Goal: Information Seeking & Learning: Learn about a topic

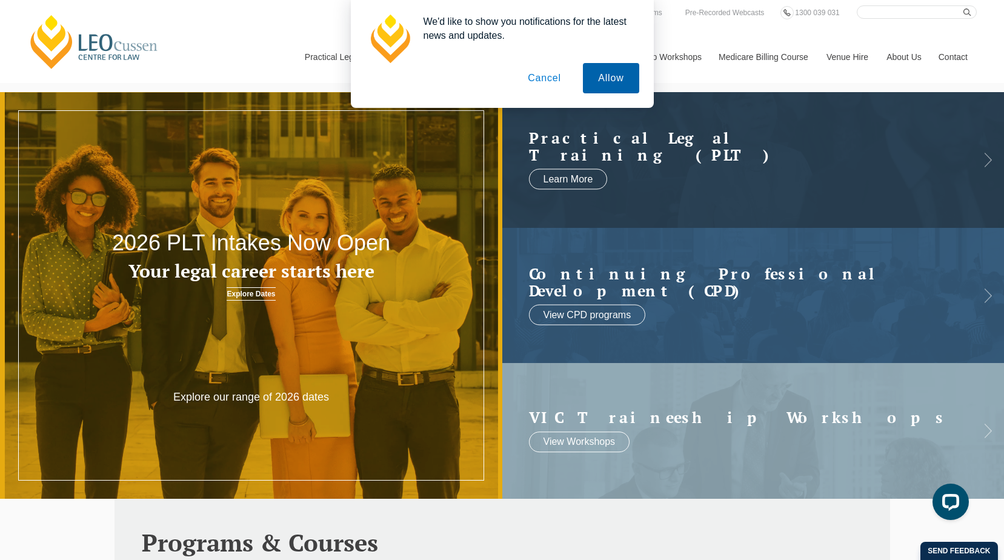
click at [619, 79] on button "Allow" at bounding box center [611, 78] width 56 height 30
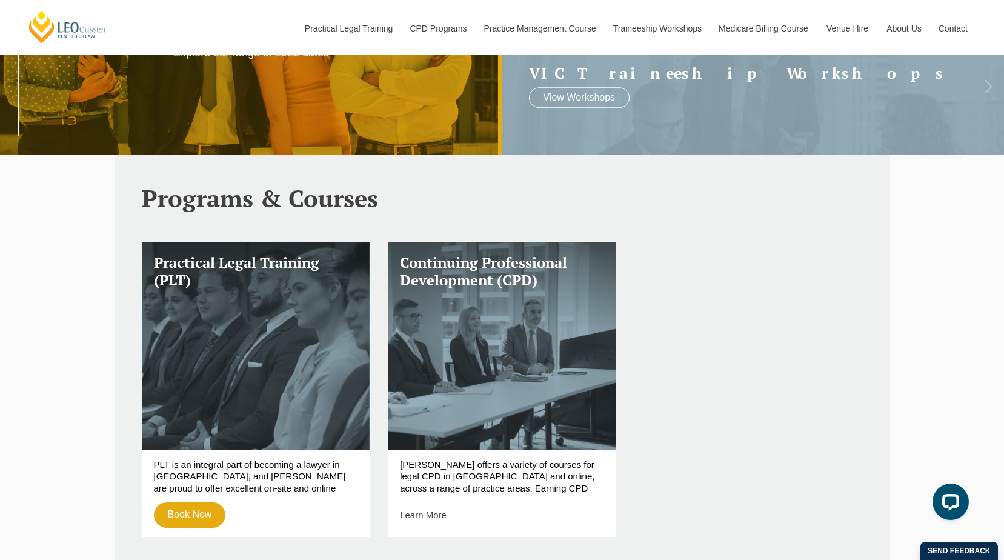
scroll to position [363, 0]
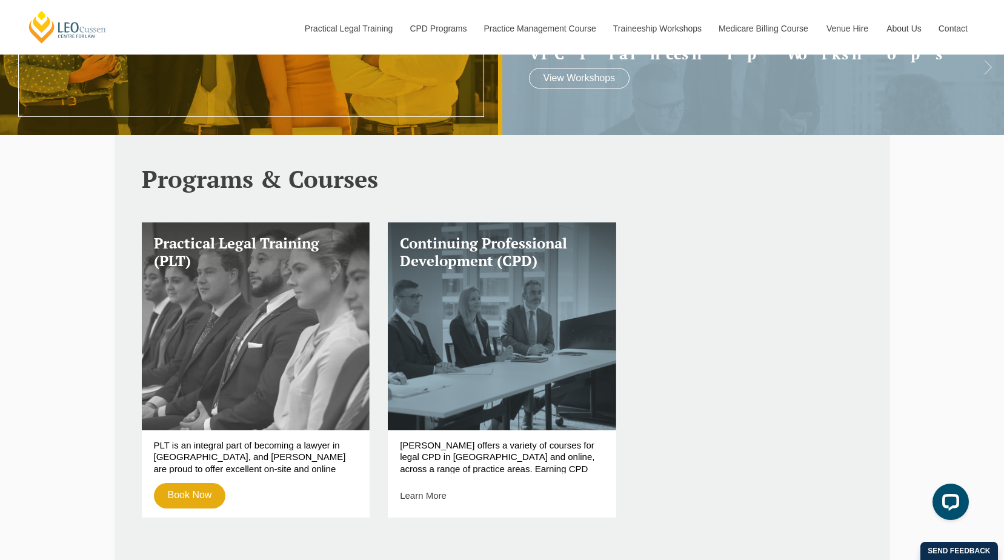
click at [254, 246] on h3 "Practical Legal Training (PLT)" at bounding box center [256, 251] width 204 height 35
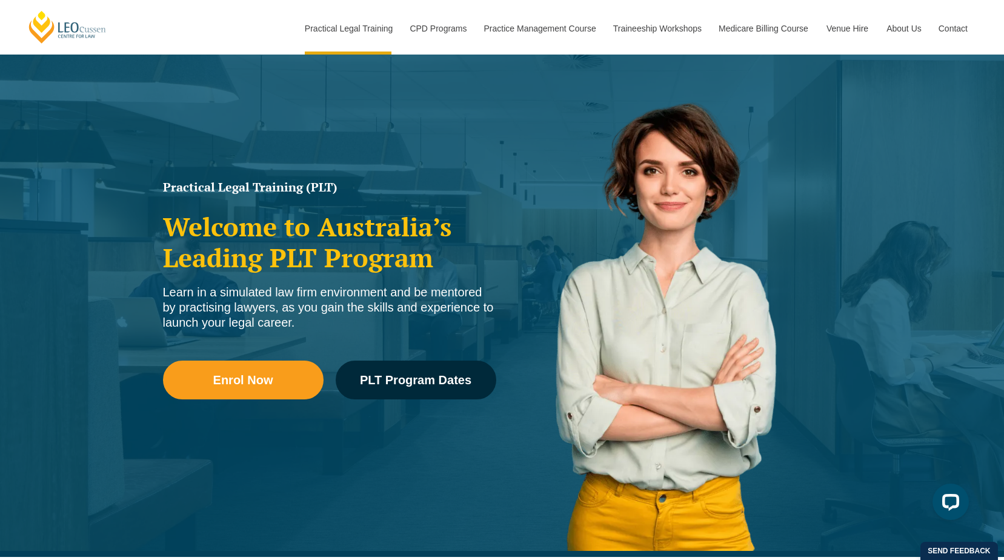
scroll to position [61, 0]
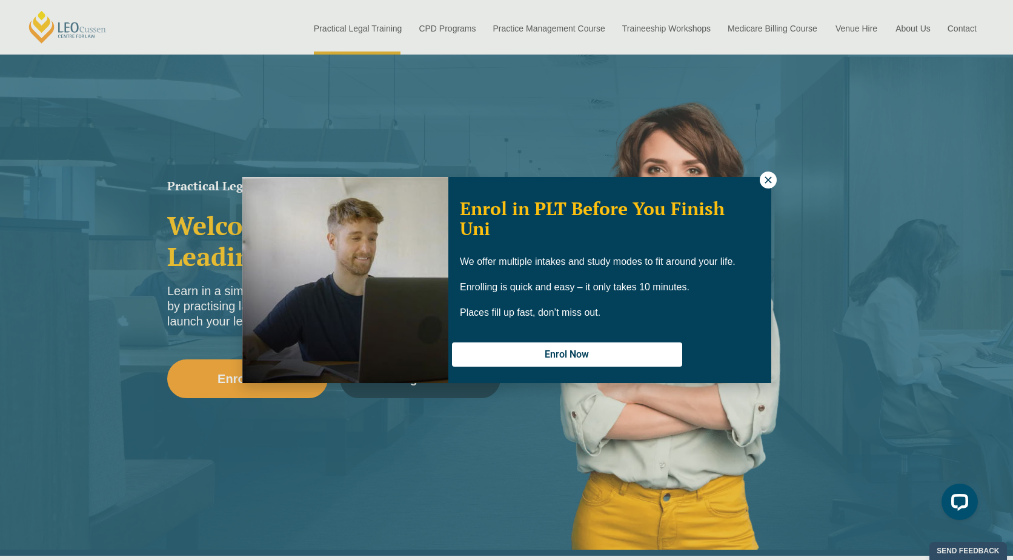
click at [764, 181] on icon at bounding box center [768, 179] width 11 height 11
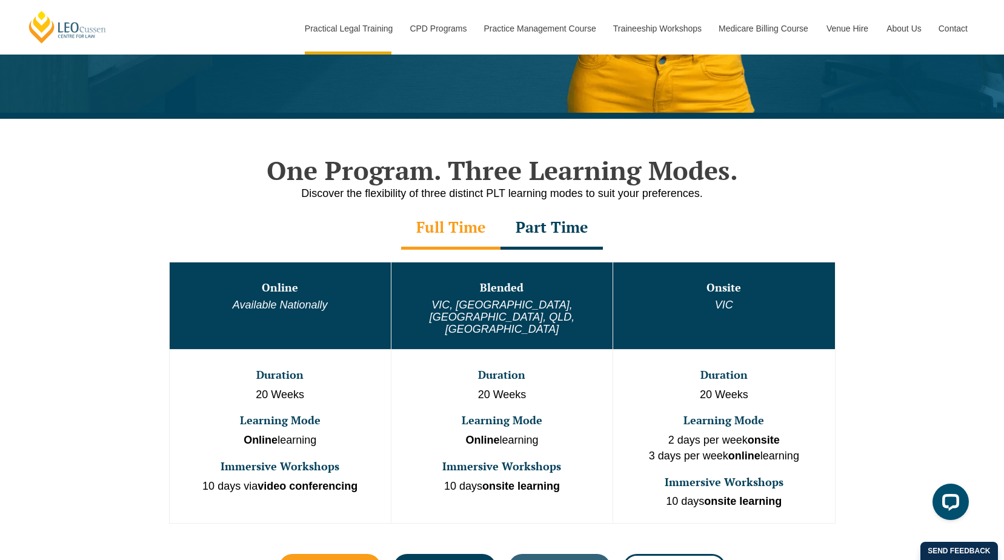
scroll to position [485, 0]
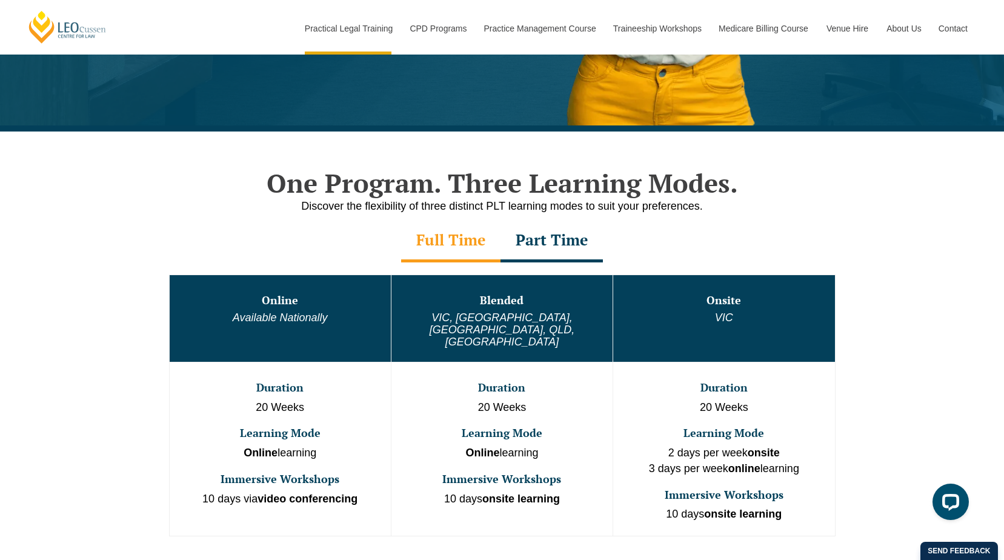
click at [540, 244] on div "Part Time" at bounding box center [551, 241] width 102 height 42
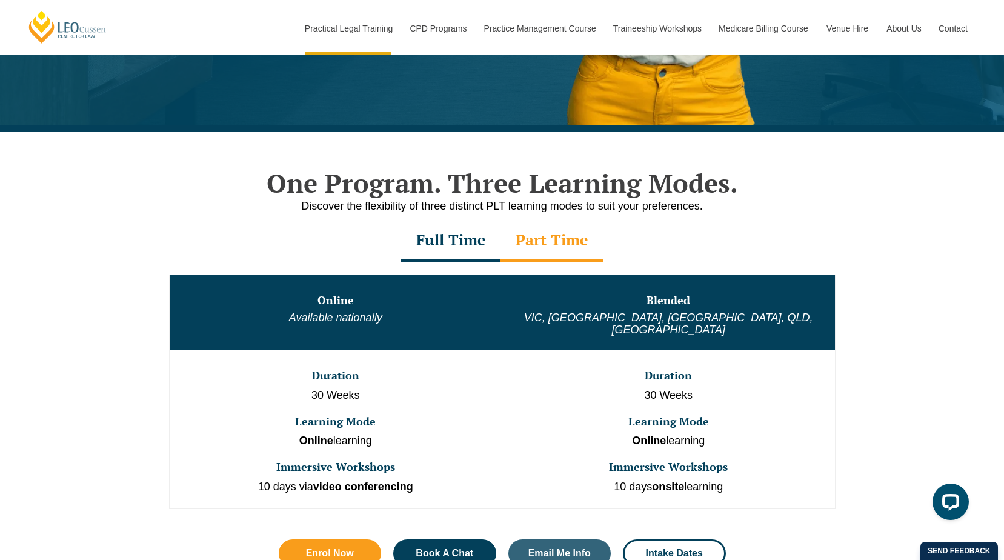
click at [473, 239] on div "Full Time" at bounding box center [450, 241] width 99 height 42
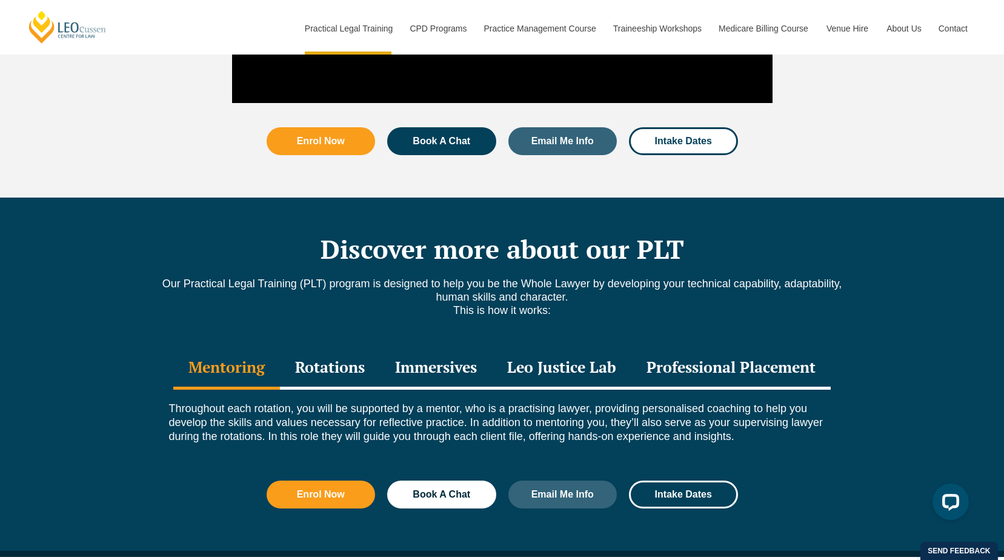
scroll to position [1515, 0]
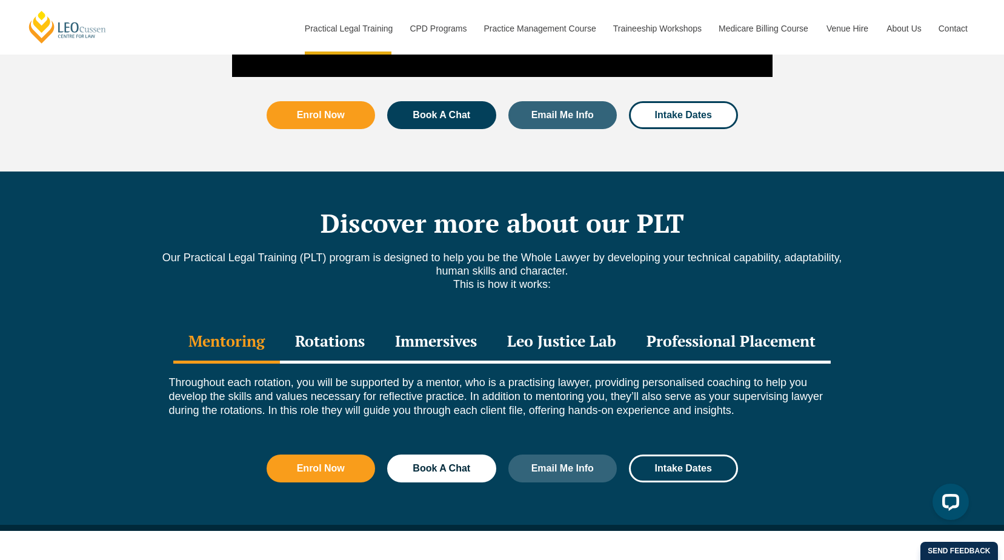
click at [326, 321] on div "Rotations" at bounding box center [330, 342] width 100 height 42
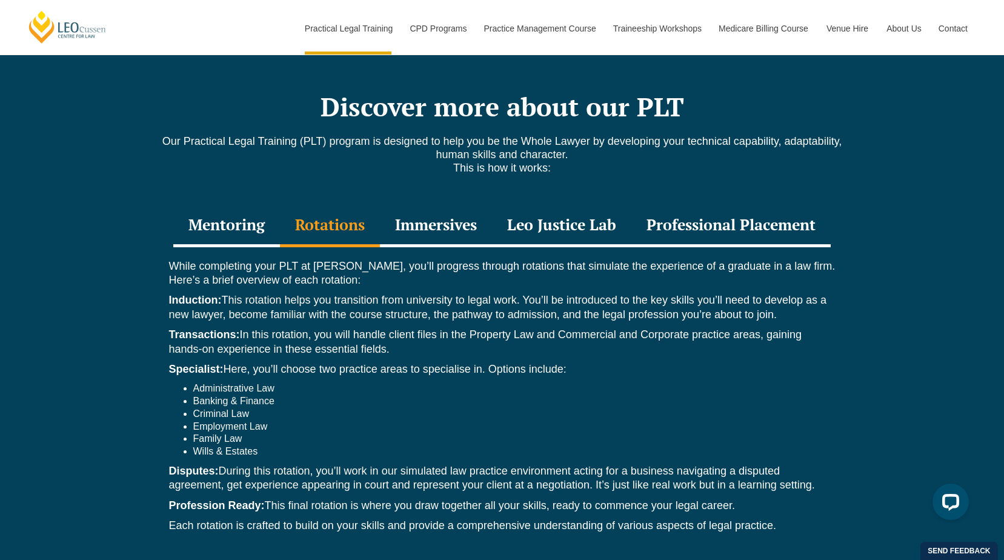
scroll to position [1636, 0]
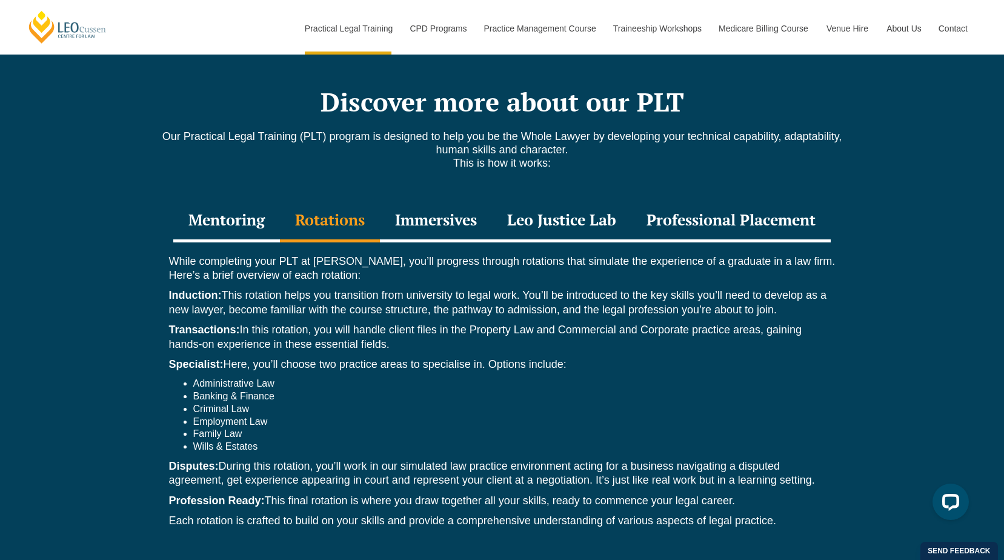
click at [449, 200] on div "Immersives" at bounding box center [436, 221] width 112 height 42
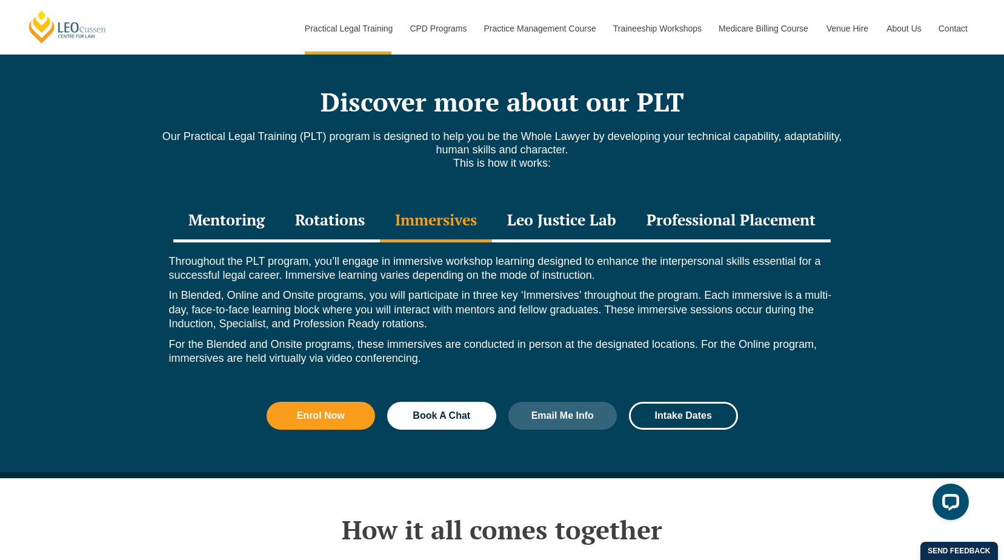
click at [319, 201] on div "Rotations" at bounding box center [330, 221] width 100 height 42
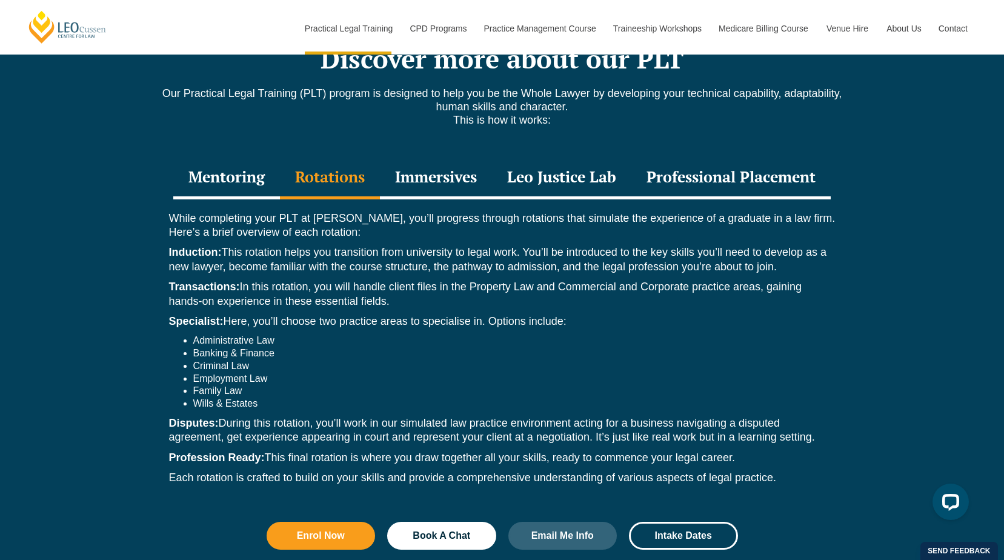
scroll to position [1696, 0]
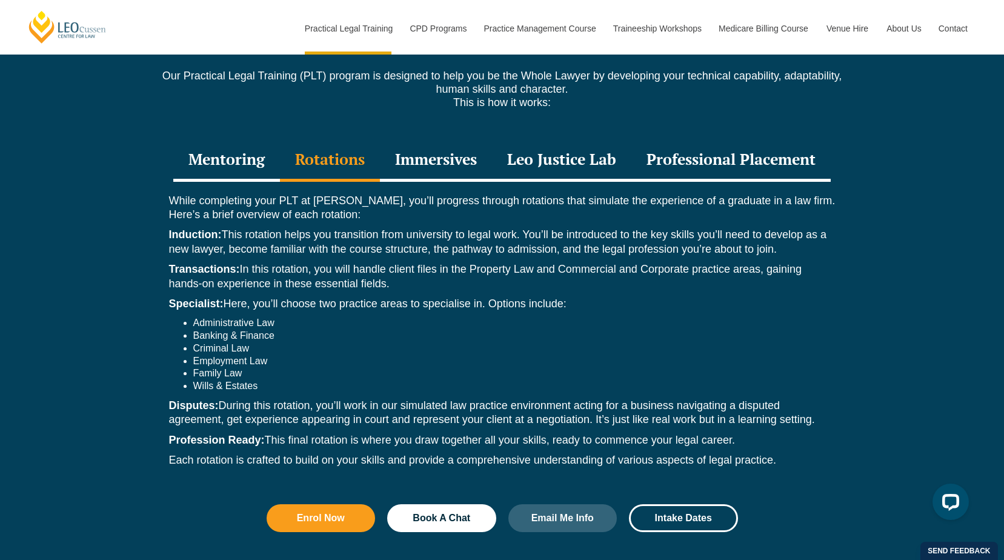
click at [438, 139] on div "Immersives" at bounding box center [436, 160] width 112 height 42
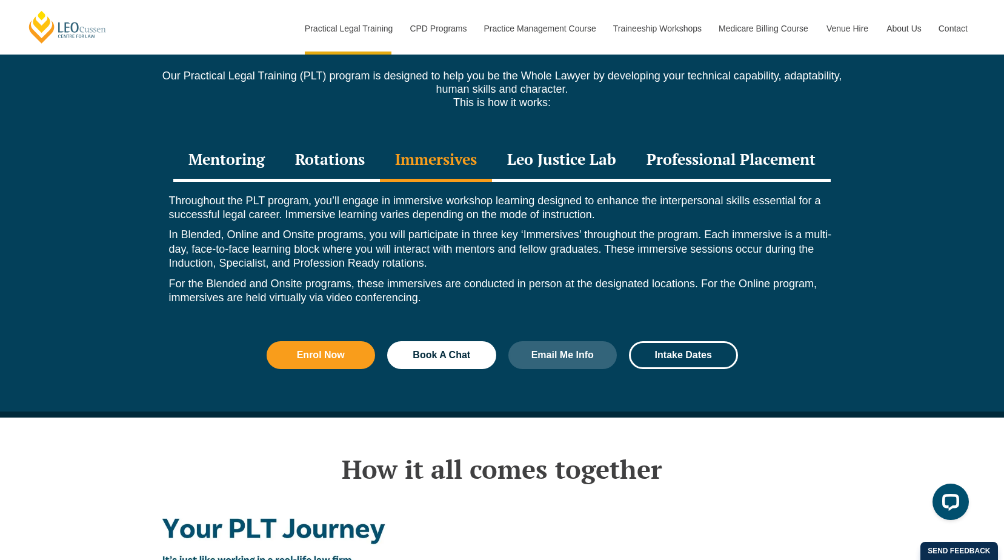
click at [566, 139] on div "Leo Justice Lab" at bounding box center [561, 160] width 139 height 42
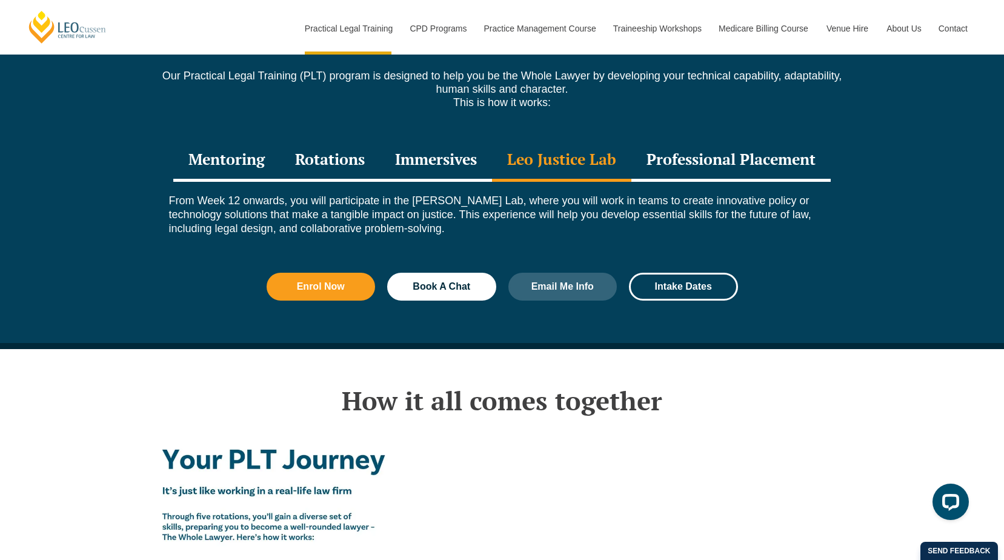
click at [714, 139] on div "Professional Placement" at bounding box center [730, 160] width 199 height 42
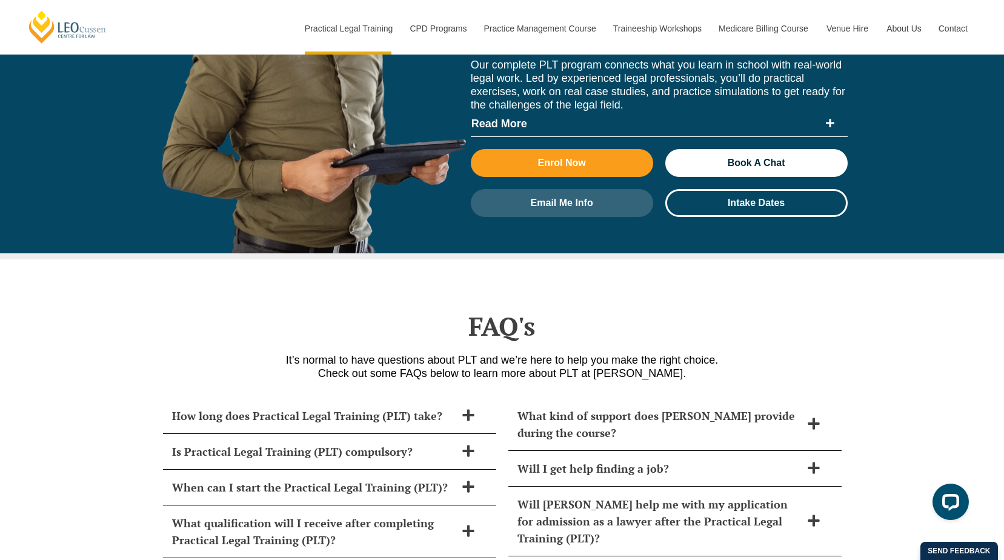
scroll to position [4786, 0]
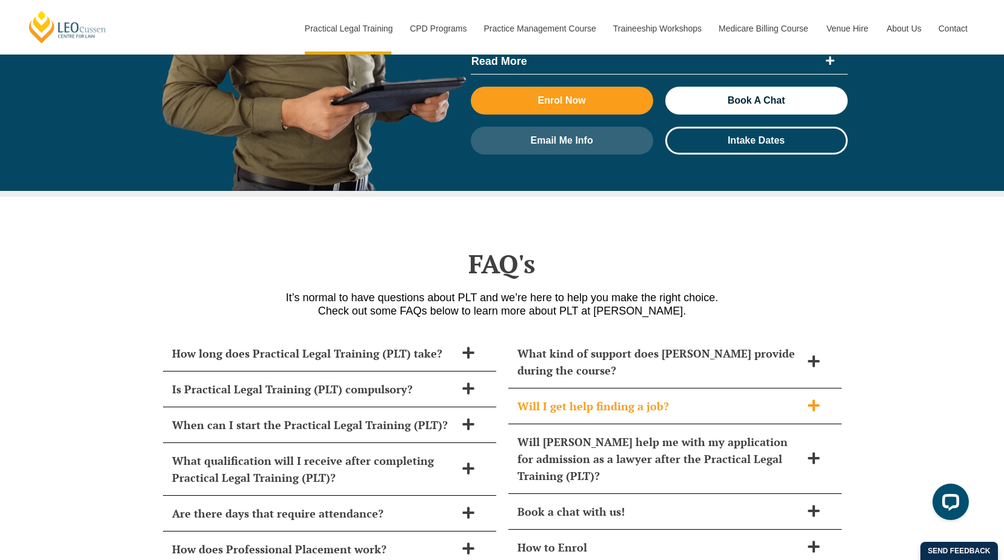
click at [809, 399] on icon at bounding box center [814, 405] width 12 height 12
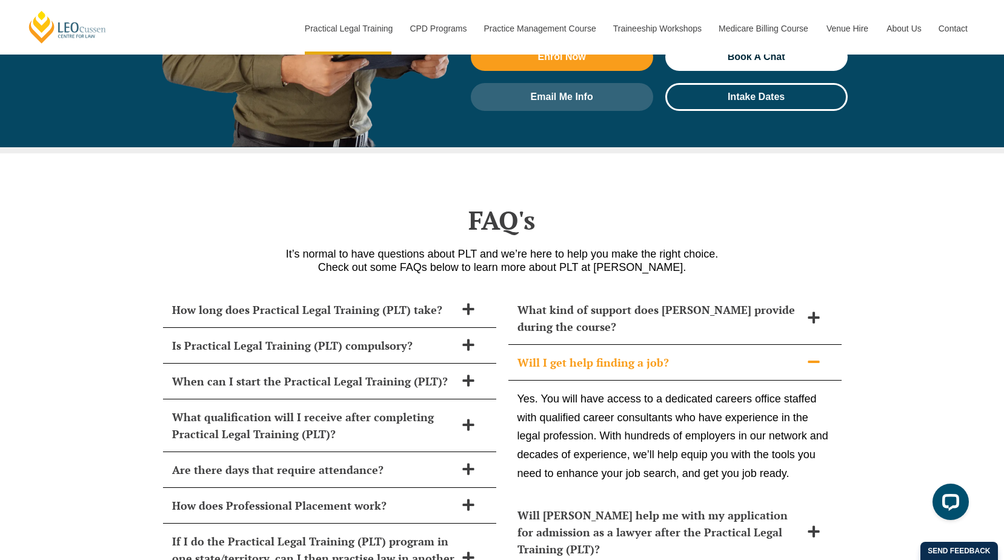
scroll to position [4907, 0]
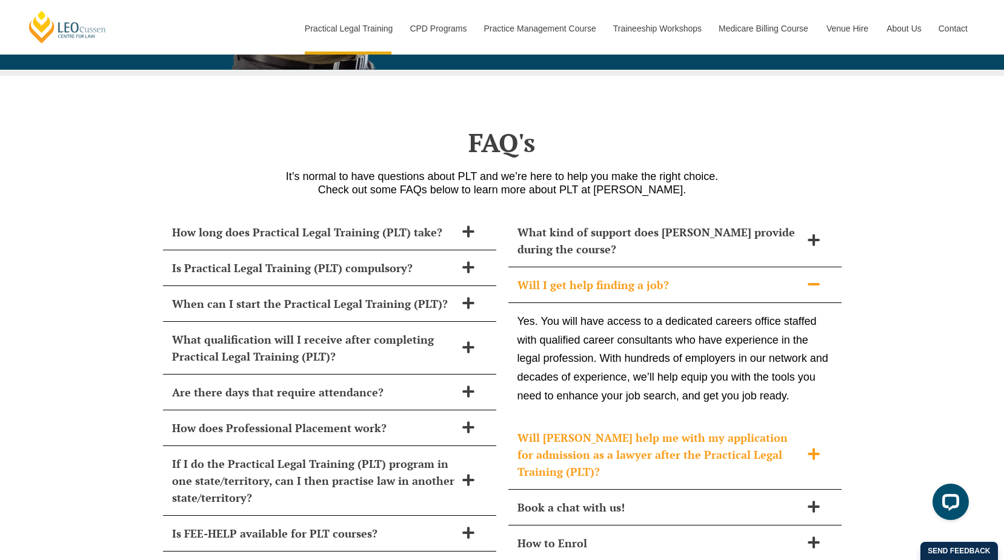
click at [814, 448] on icon at bounding box center [814, 454] width 12 height 12
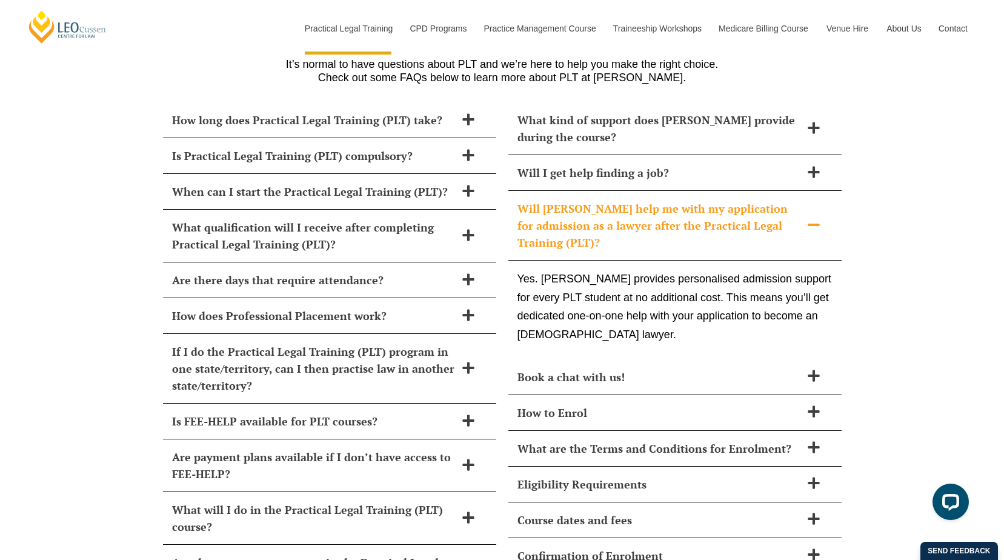
scroll to position [5028, 0]
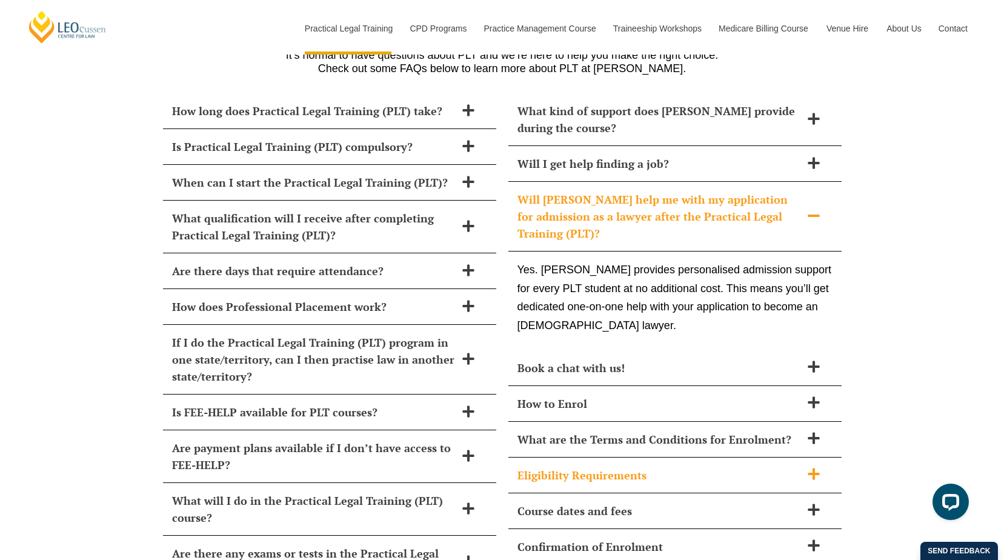
click at [812, 468] on icon at bounding box center [814, 474] width 12 height 12
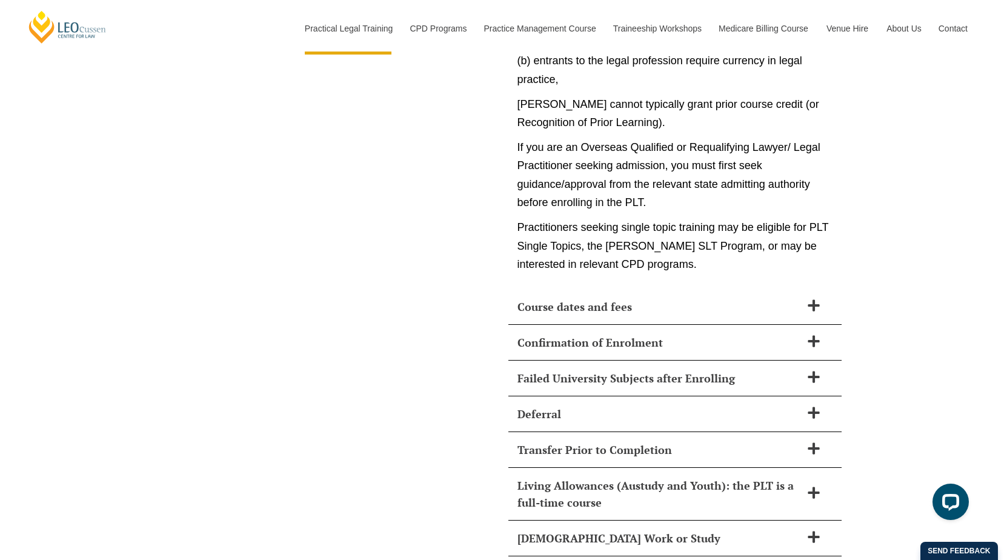
scroll to position [6119, 0]
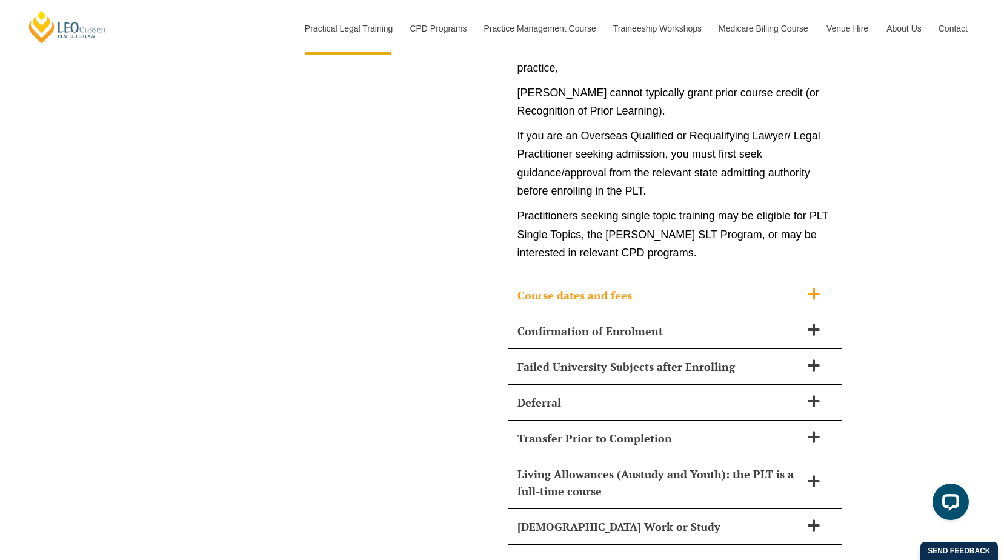
click at [817, 288] on icon at bounding box center [814, 294] width 12 height 12
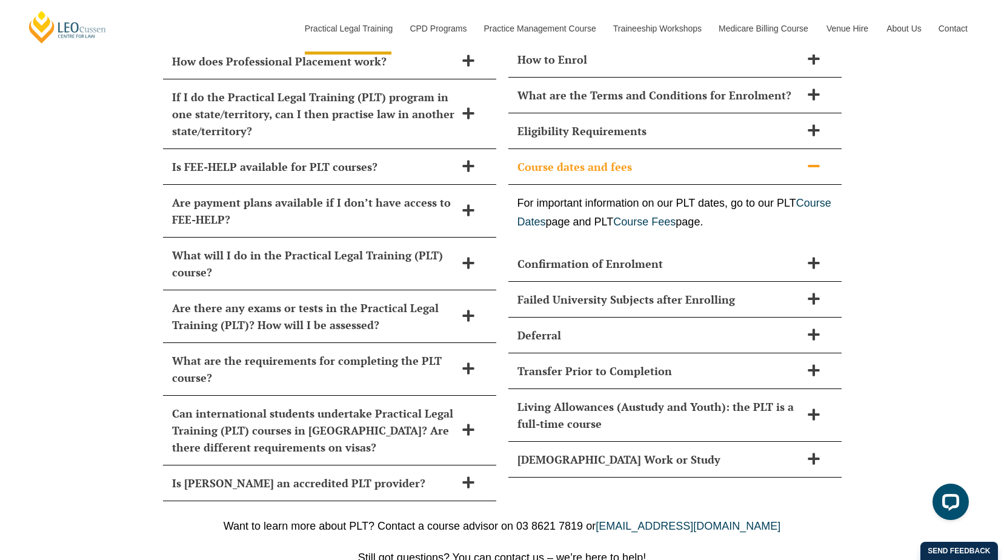
scroll to position [5266, 0]
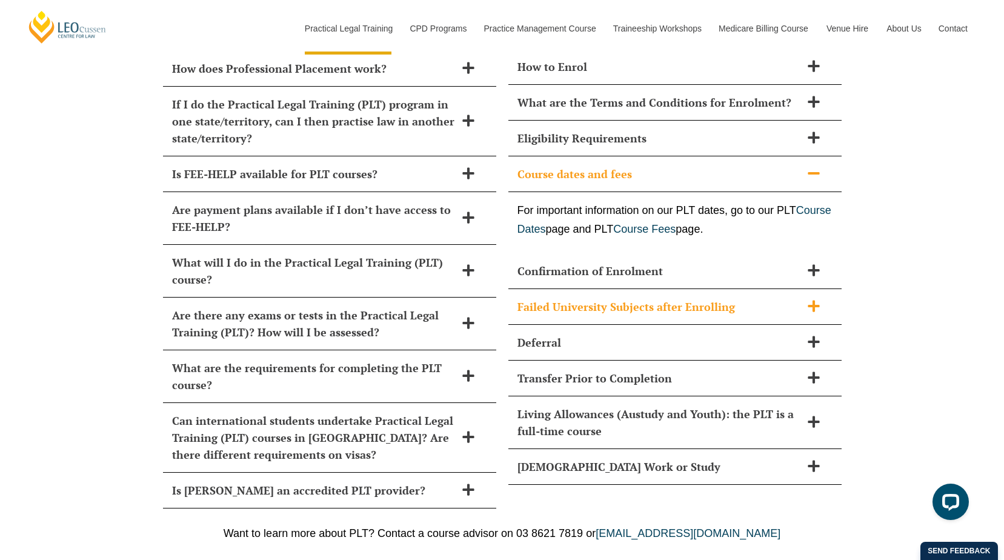
click at [814, 300] on icon at bounding box center [814, 306] width 12 height 12
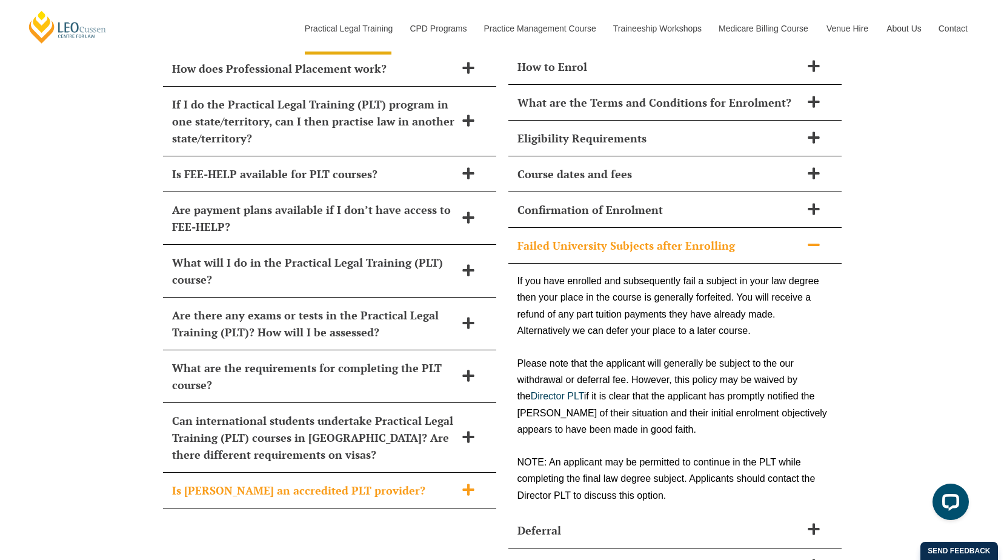
click at [468, 483] on icon at bounding box center [468, 489] width 12 height 12
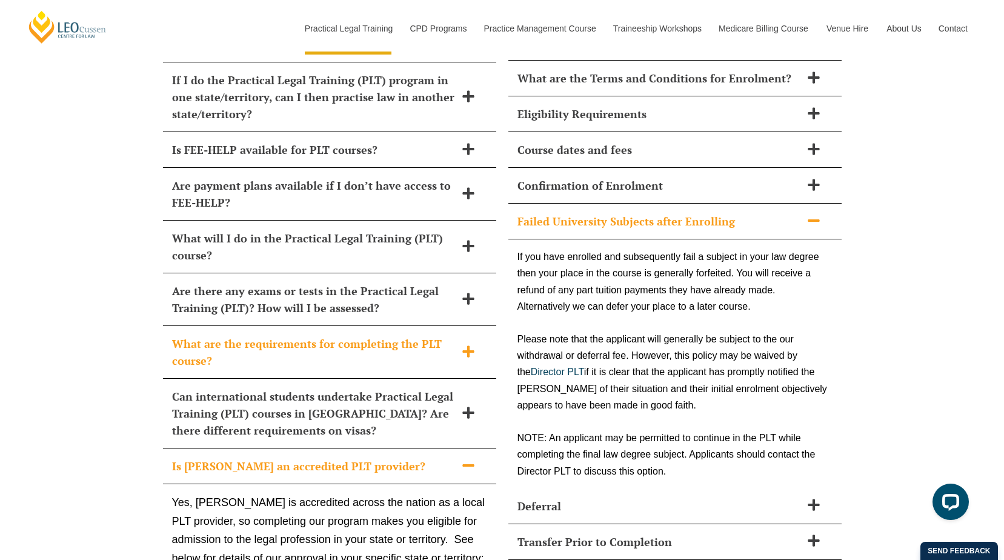
scroll to position [5206, 0]
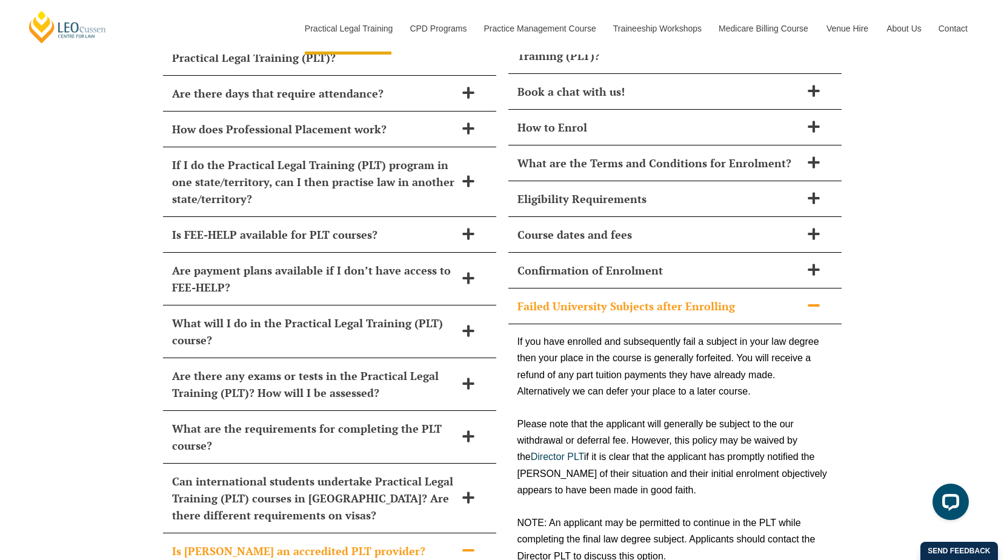
click at [470, 543] on icon at bounding box center [468, 549] width 13 height 13
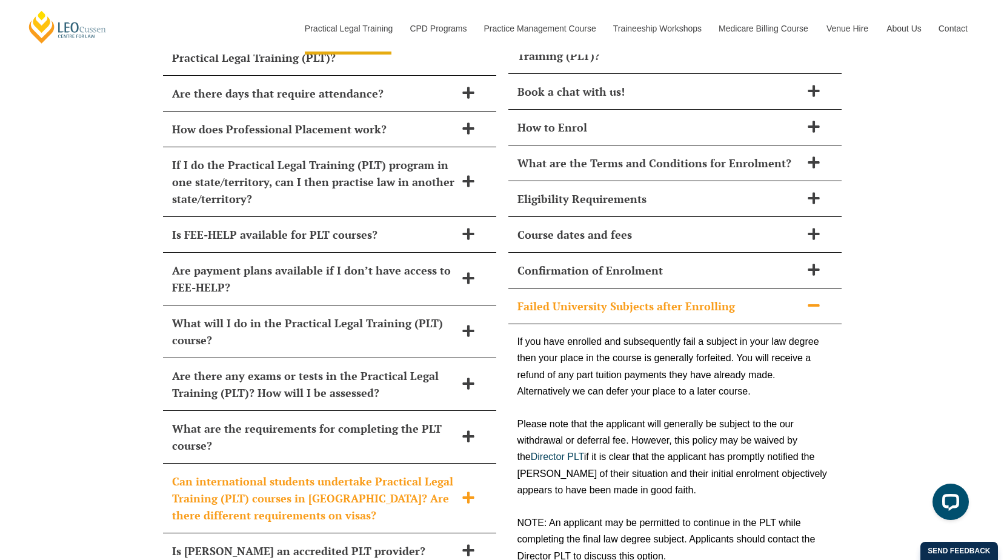
click at [470, 491] on icon at bounding box center [468, 497] width 13 height 13
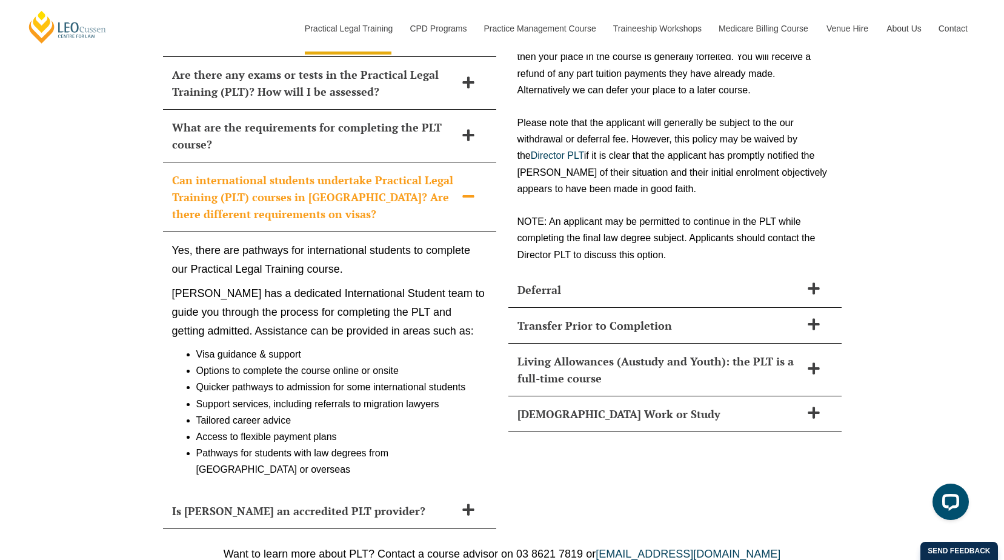
scroll to position [5509, 0]
